Goal: Check status: Check status

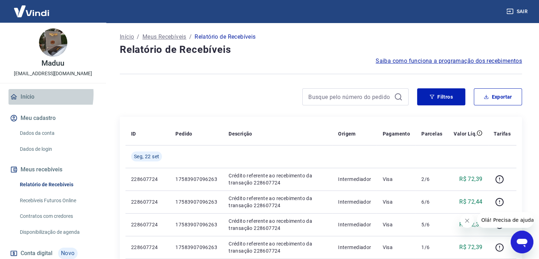
click at [28, 94] on link "Início" at bounding box center [53, 97] width 89 height 16
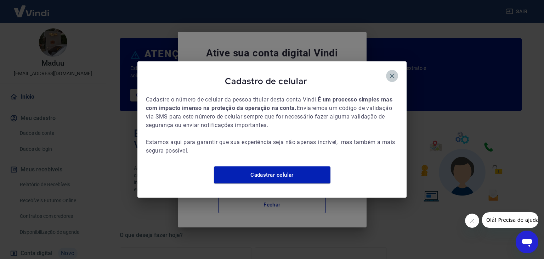
click at [396, 72] on icon "button" at bounding box center [392, 76] width 9 height 9
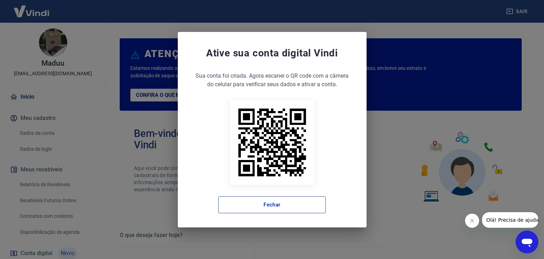
click at [308, 207] on button "Fechar" at bounding box center [272, 204] width 108 height 17
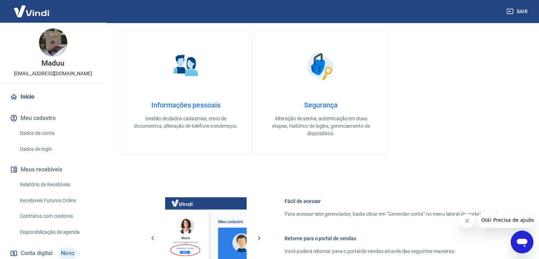
scroll to position [331, 0]
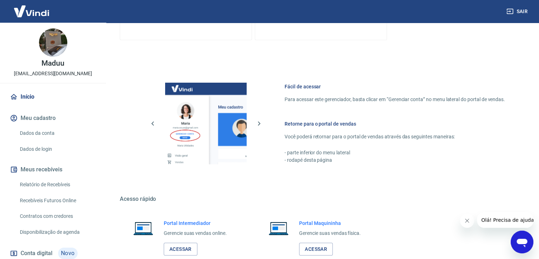
click at [50, 183] on link "Relatório de Recebíveis" at bounding box center [57, 184] width 80 height 15
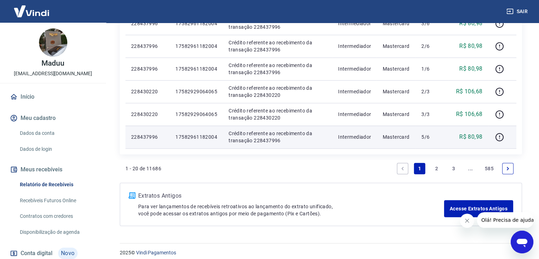
scroll to position [501, 0]
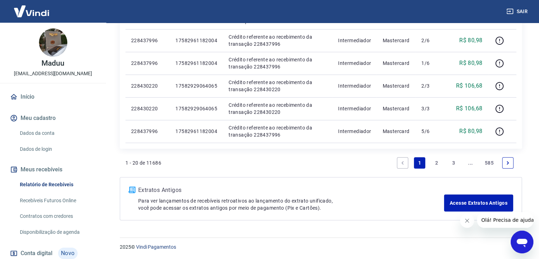
click at [437, 161] on link "2" at bounding box center [436, 162] width 11 height 11
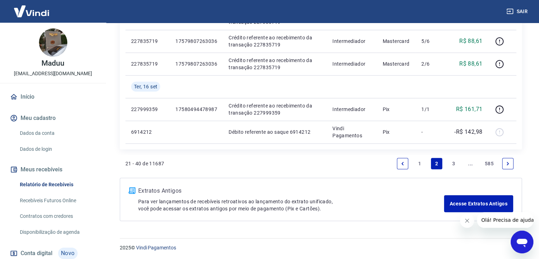
scroll to position [592, 0]
click at [417, 163] on link "1" at bounding box center [419, 162] width 11 height 11
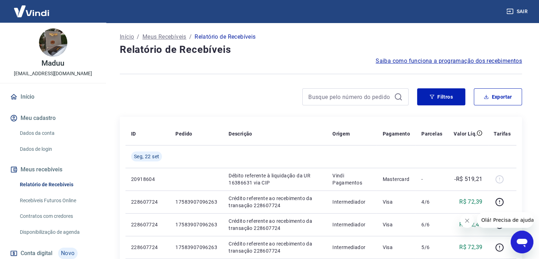
click at [23, 94] on link "Início" at bounding box center [53, 97] width 89 height 16
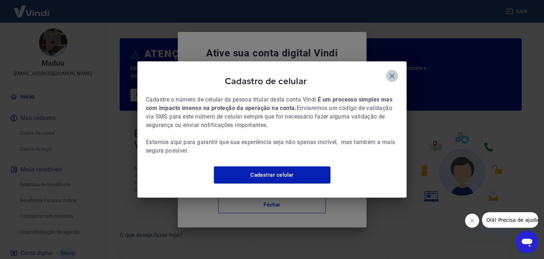
click at [393, 73] on icon "button" at bounding box center [392, 75] width 5 height 5
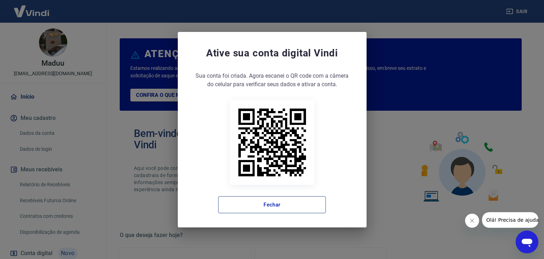
click at [281, 206] on button "Fechar" at bounding box center [272, 204] width 108 height 17
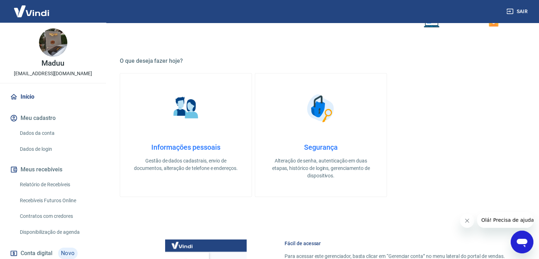
scroll to position [189, 0]
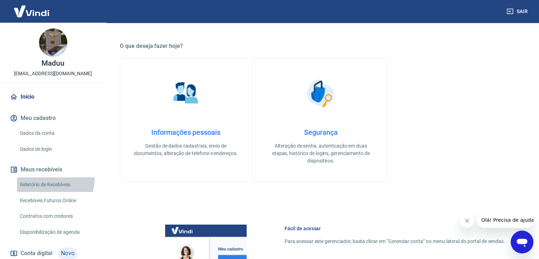
click at [40, 178] on link "Relatório de Recebíveis" at bounding box center [57, 184] width 80 height 15
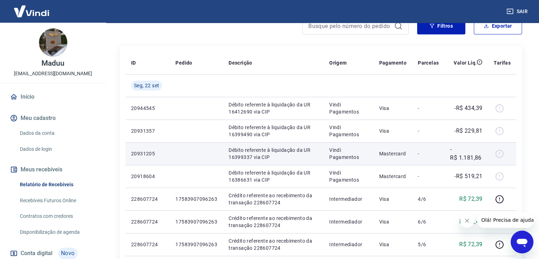
scroll to position [94, 0]
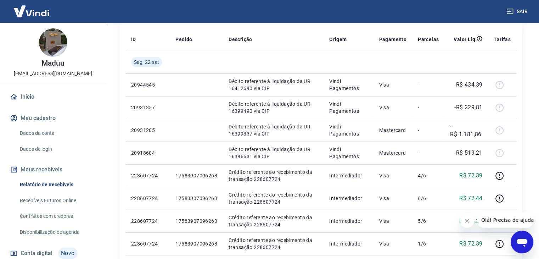
click at [16, 96] on icon at bounding box center [14, 97] width 6 height 6
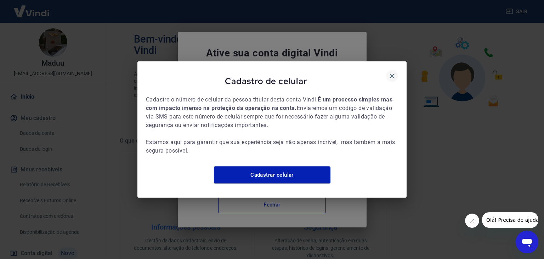
click at [394, 72] on icon "button" at bounding box center [392, 76] width 9 height 9
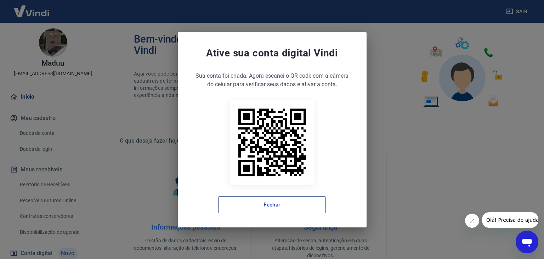
click at [296, 203] on button "Fechar" at bounding box center [272, 204] width 108 height 17
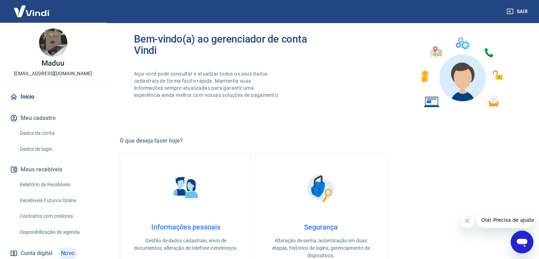
click at [54, 183] on link "Relatório de Recebíveis" at bounding box center [57, 184] width 80 height 15
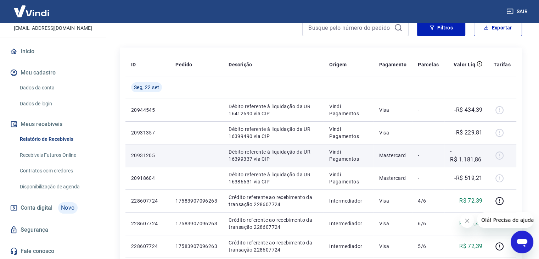
scroll to position [71, 0]
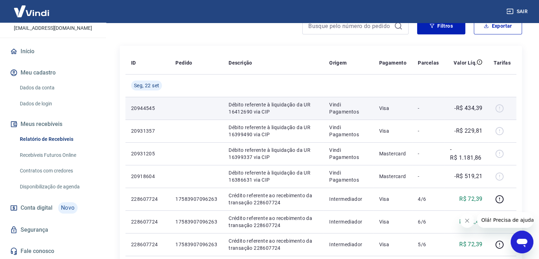
click at [497, 109] on div at bounding box center [502, 107] width 17 height 11
click at [502, 108] on div at bounding box center [502, 107] width 17 height 11
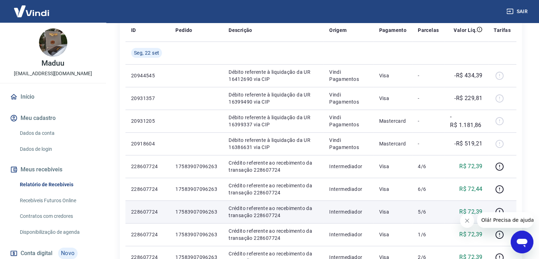
scroll to position [94, 0]
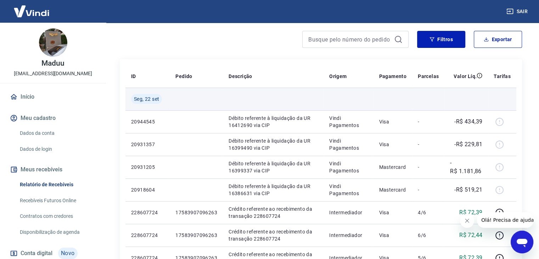
scroll to position [94, 0]
